Goal: Navigation & Orientation: Understand site structure

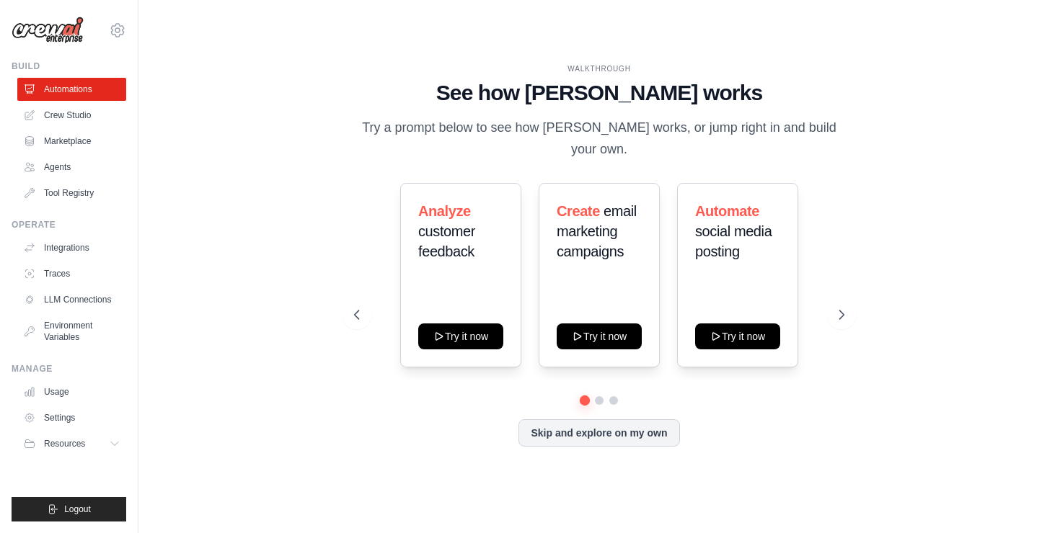
click at [60, 46] on div "[PERSON_NAME][EMAIL_ADDRESS][DOMAIN_NAME] Settings Build Automations Crew Studi…" at bounding box center [69, 266] width 138 height 533
click at [840, 309] on icon at bounding box center [842, 315] width 14 height 14
click at [376, 307] on div "Triage GitHub issues Try it now Monitor website uptime Try it now Summarize cus…" at bounding box center [599, 275] width 490 height 185
click at [367, 308] on button at bounding box center [356, 315] width 29 height 29
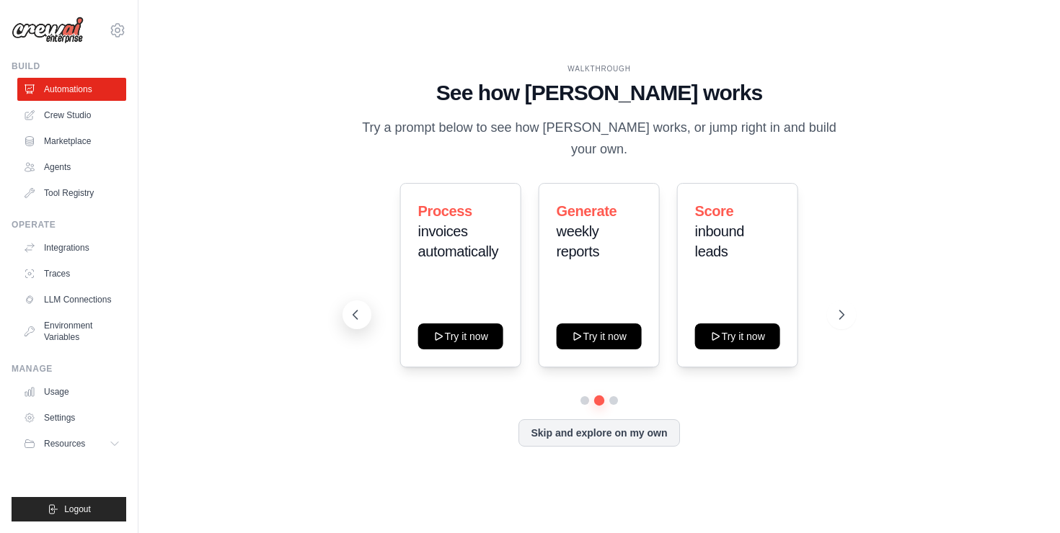
click at [367, 308] on button at bounding box center [356, 315] width 29 height 29
click at [71, 118] on link "Crew Studio" at bounding box center [73, 115] width 109 height 23
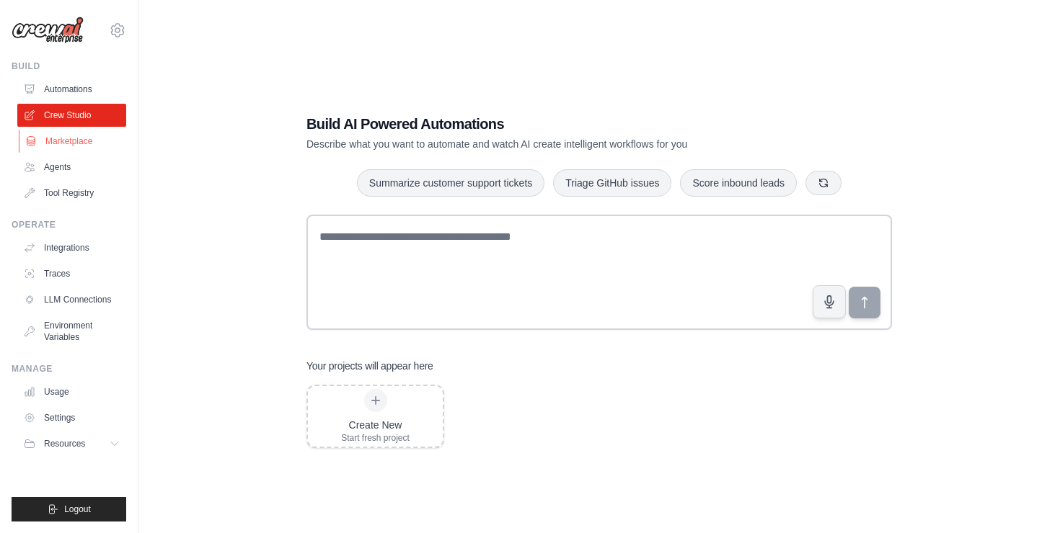
click at [66, 139] on link "Marketplace" at bounding box center [73, 141] width 109 height 23
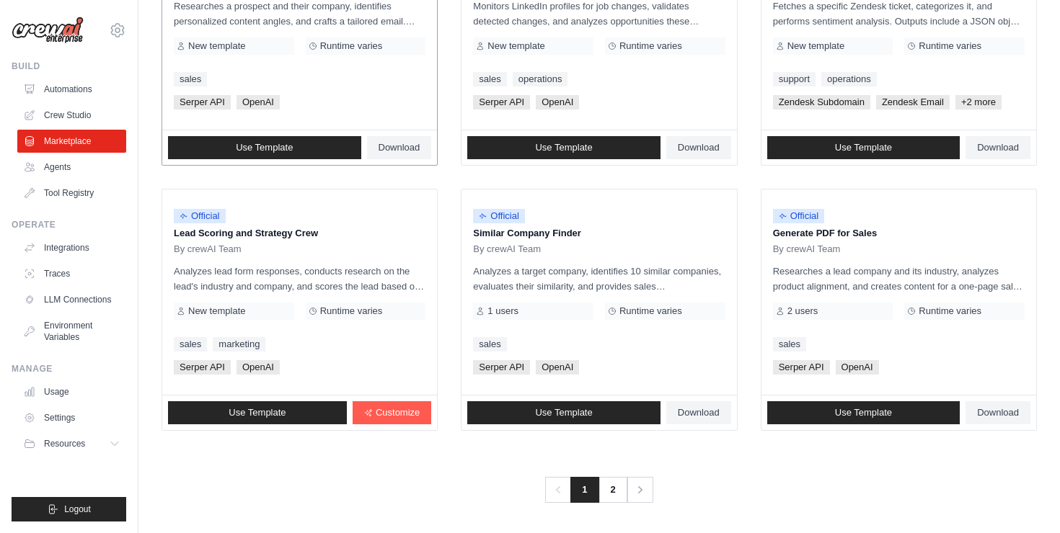
scroll to position [800, 0]
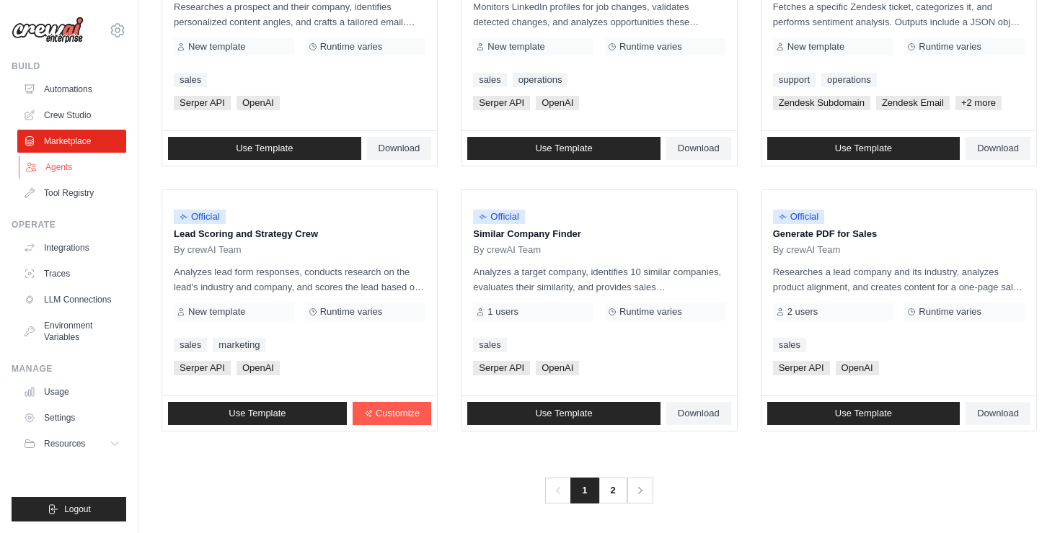
click at [63, 173] on link "Agents" at bounding box center [73, 167] width 109 height 23
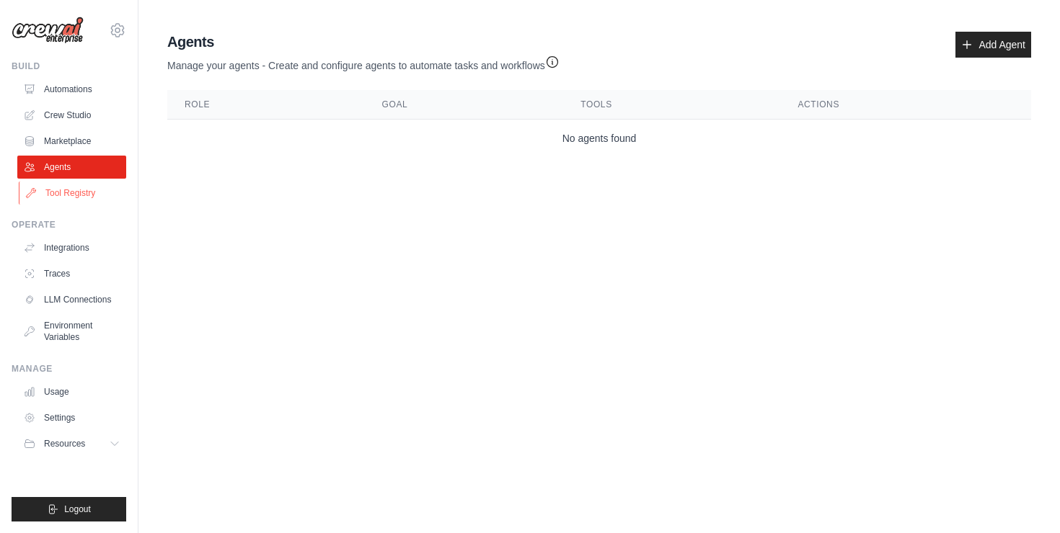
click at [67, 192] on link "Tool Registry" at bounding box center [73, 193] width 109 height 23
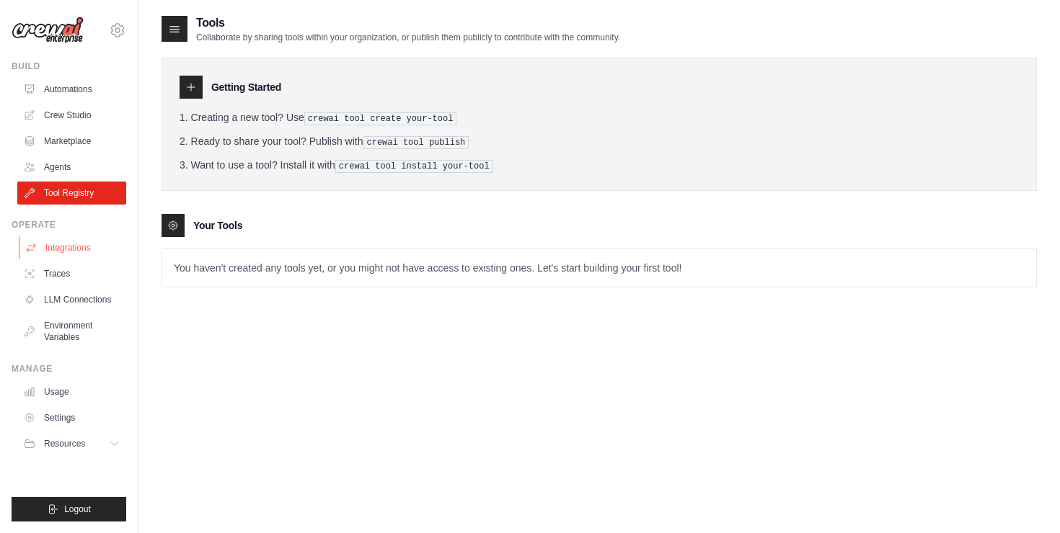
click at [83, 241] on link "Integrations" at bounding box center [73, 247] width 109 height 23
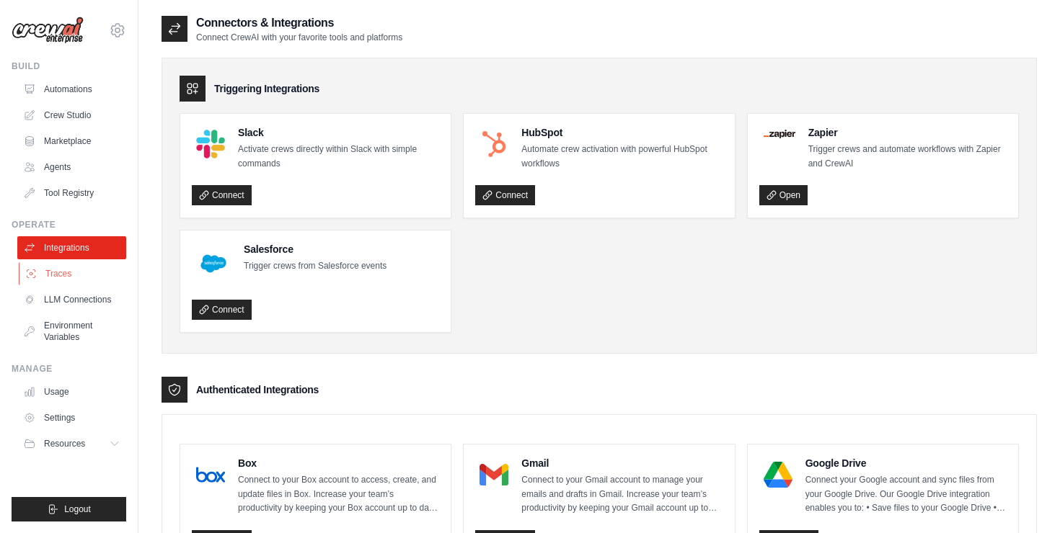
click at [78, 278] on link "Traces" at bounding box center [73, 273] width 109 height 23
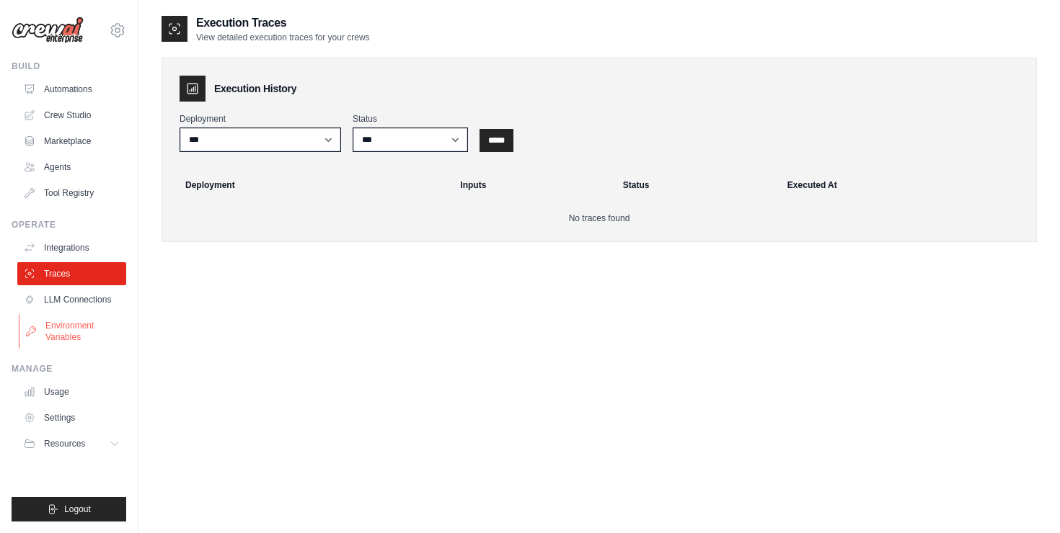
click at [86, 324] on link "Environment Variables" at bounding box center [73, 331] width 109 height 35
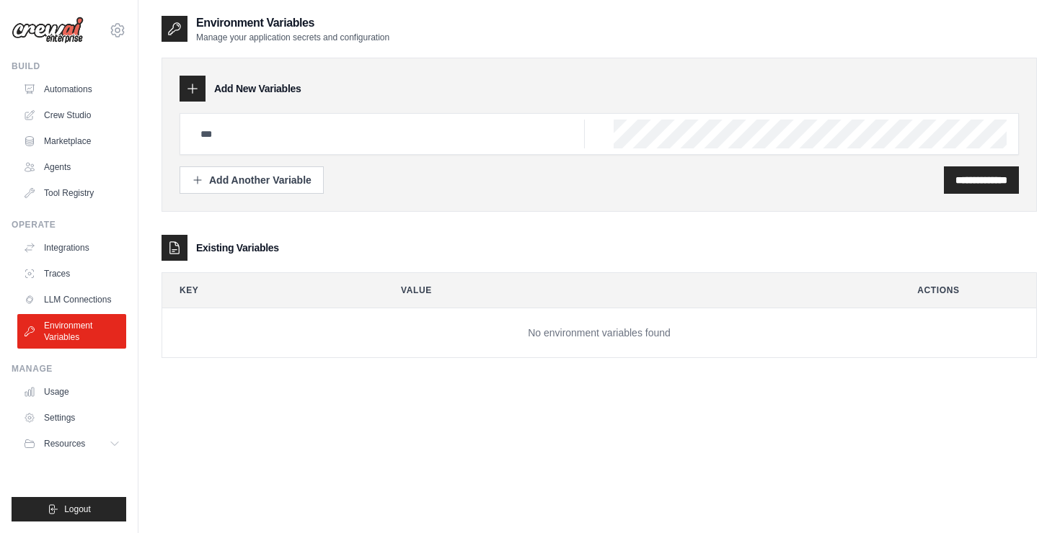
click at [82, 281] on link "Traces" at bounding box center [71, 273] width 109 height 23
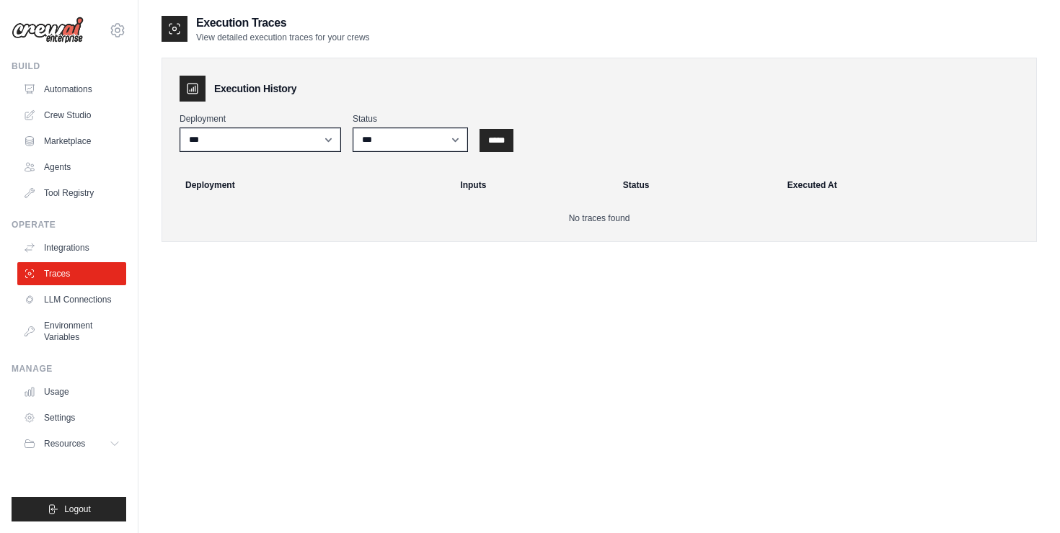
click at [78, 296] on link "LLM Connections" at bounding box center [71, 299] width 109 height 23
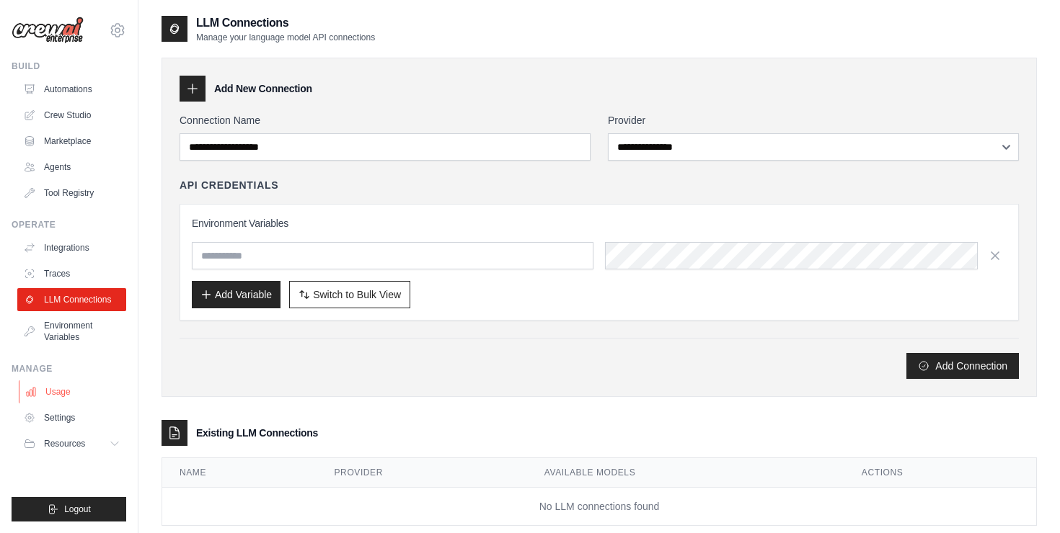
click at [44, 396] on link "Usage" at bounding box center [73, 392] width 109 height 23
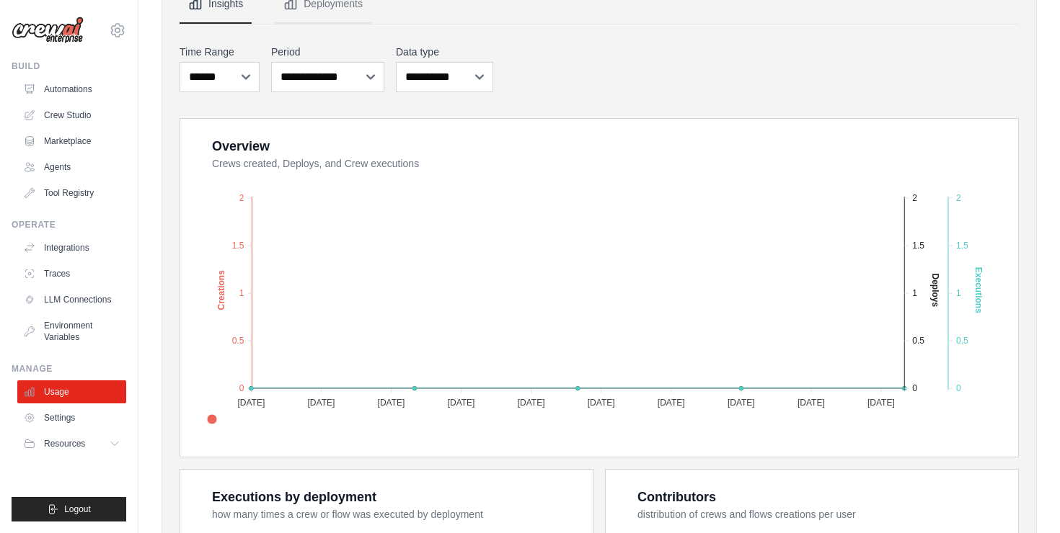
scroll to position [155, 0]
